Goal: Check status: Check status

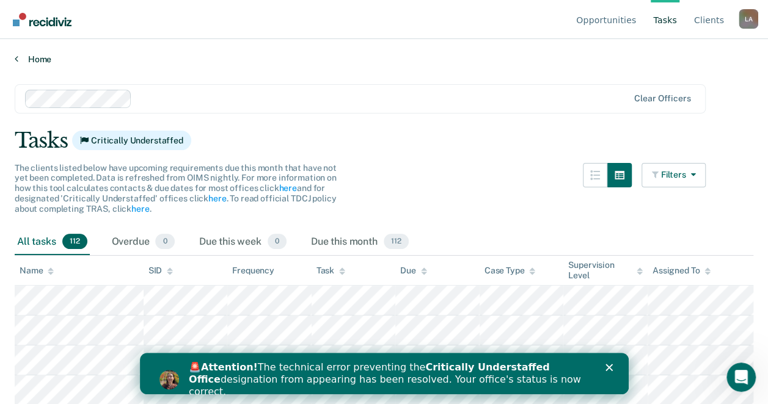
click at [18, 58] on icon at bounding box center [17, 59] width 4 height 10
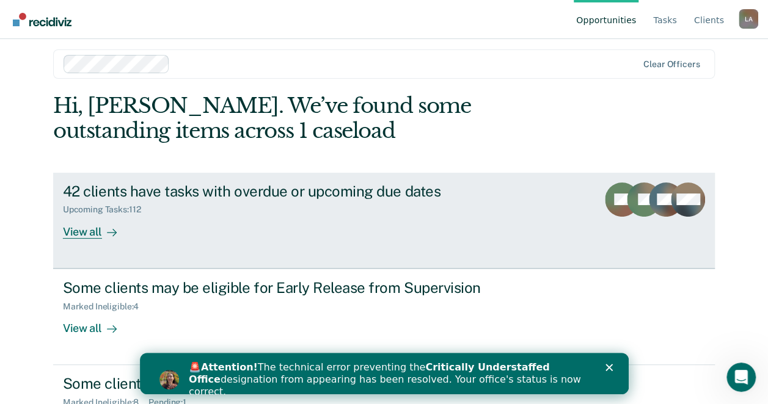
scroll to position [65, 0]
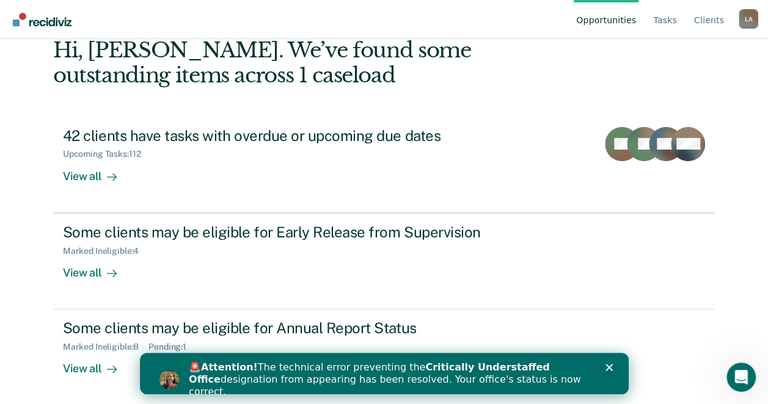
click at [608, 368] on polygon "Close" at bounding box center [608, 367] width 7 height 7
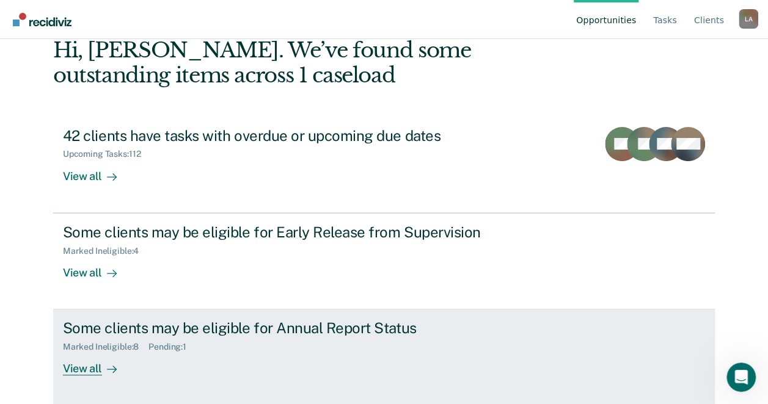
click at [173, 349] on div "Pending : 1" at bounding box center [172, 347] width 48 height 10
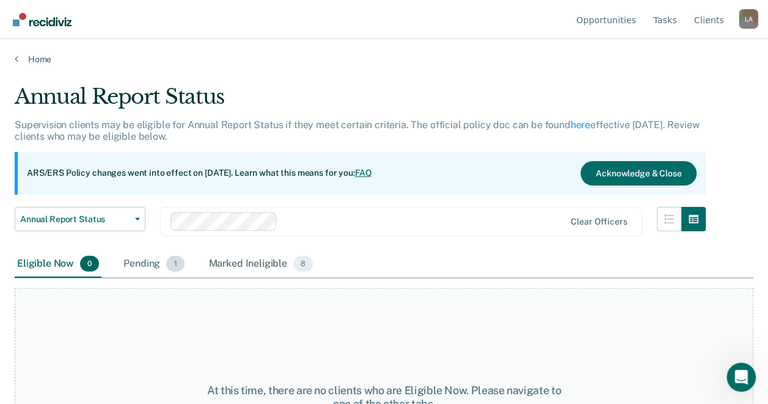
click at [147, 259] on div "Pending 1" at bounding box center [153, 264] width 65 height 27
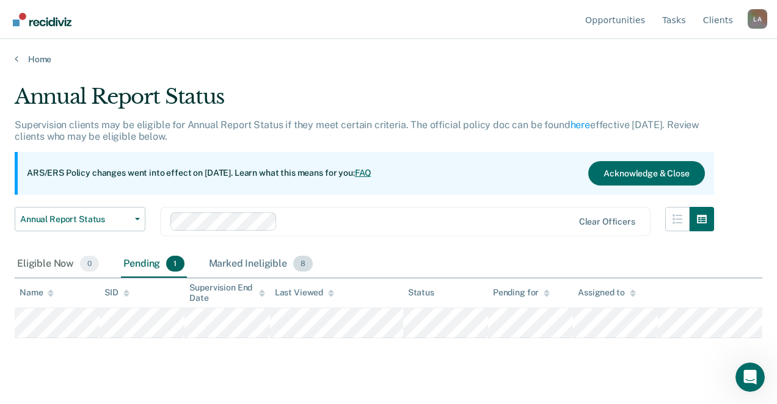
click at [250, 267] on div "Marked Ineligible 8" at bounding box center [260, 264] width 109 height 27
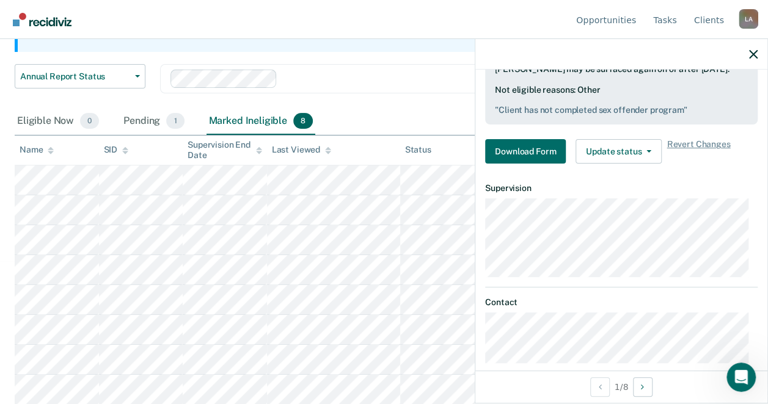
scroll to position [291, 0]
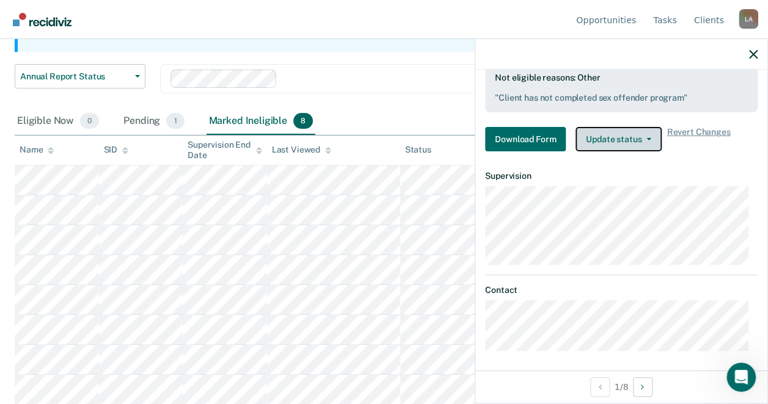
click at [651, 133] on button "Update status" at bounding box center [618, 139] width 86 height 24
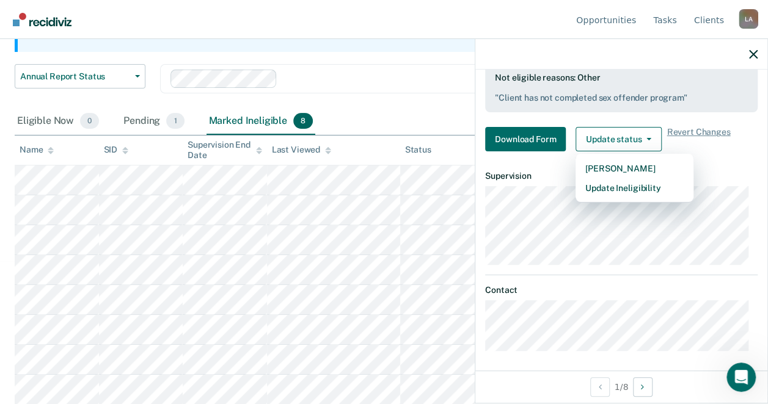
click at [362, 52] on div "Annual Report Status Supervision clients may be eligible for Annual Report Stat…" at bounding box center [360, 24] width 691 height 167
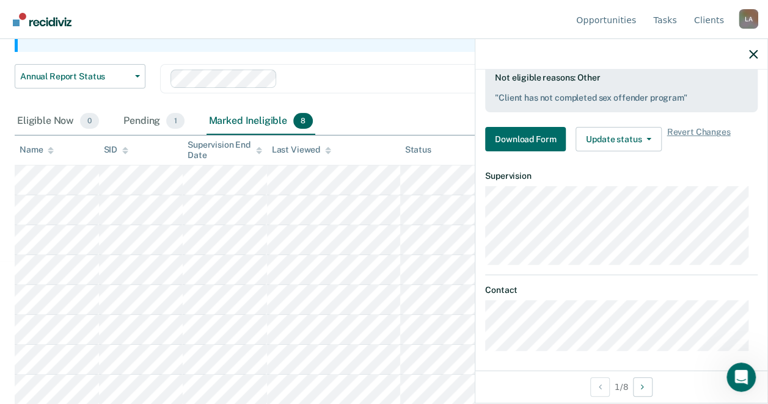
click at [399, 103] on div "Annual Report Status Early Release from Supervision Annual Report Status Clear …" at bounding box center [360, 86] width 691 height 44
drag, startPoint x: 747, startPoint y: 53, endPoint x: 755, endPoint y: 61, distance: 11.7
click at [750, 57] on div at bounding box center [621, 54] width 292 height 31
click at [753, 53] on icon "button" at bounding box center [753, 54] width 9 height 9
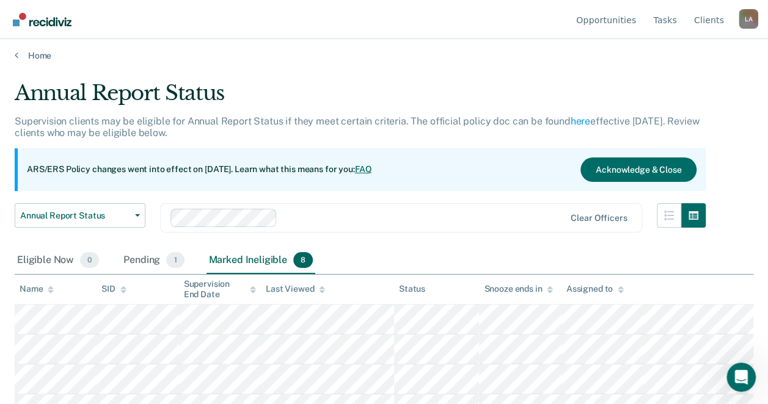
scroll to position [0, 0]
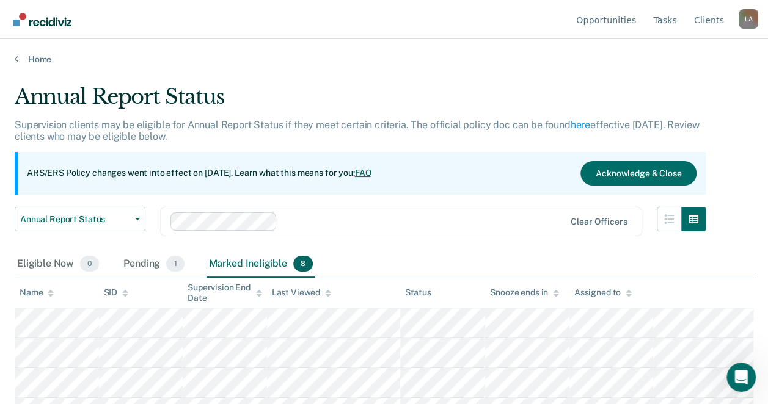
click at [12, 56] on div "Home" at bounding box center [384, 52] width 768 height 26
click at [15, 58] on icon at bounding box center [17, 59] width 4 height 10
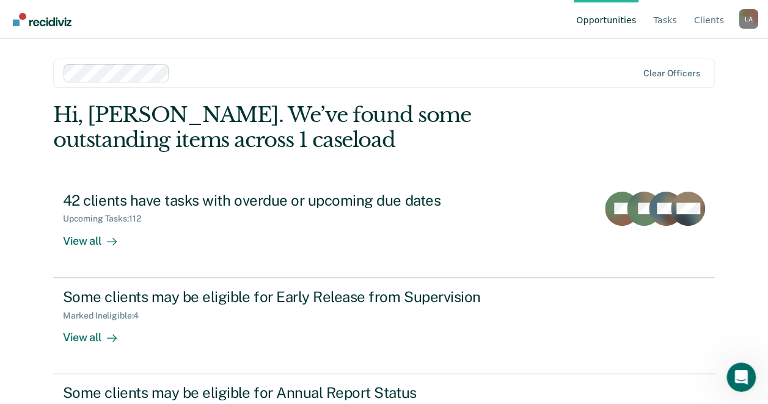
scroll to position [65, 0]
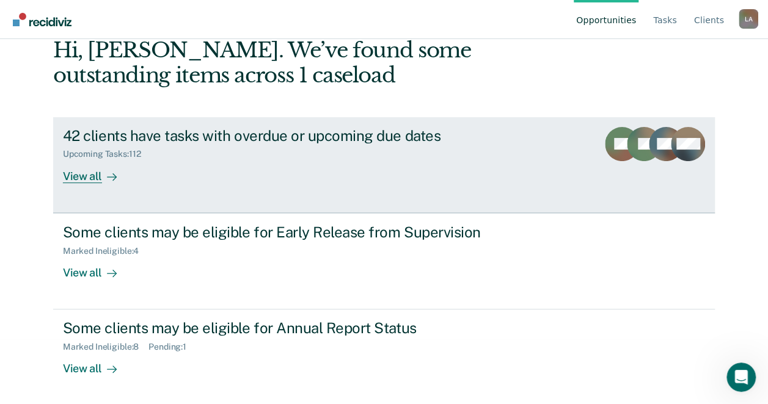
click at [89, 178] on div "View all" at bounding box center [97, 171] width 68 height 24
